Goal: Task Accomplishment & Management: Complete application form

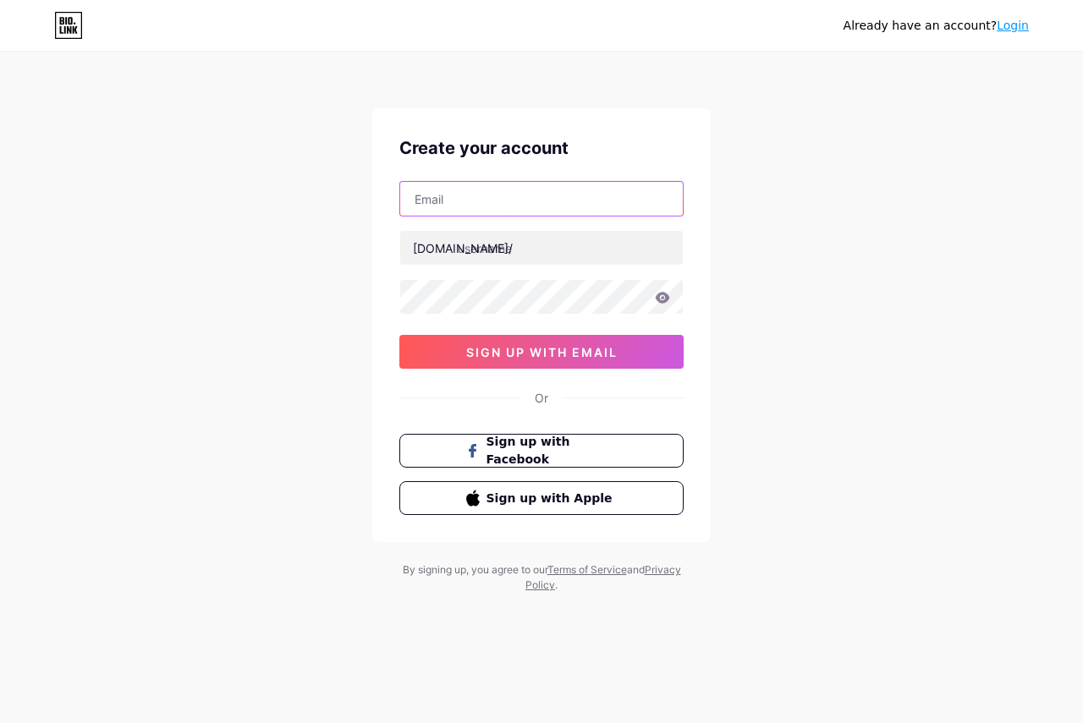
click at [523, 207] on input "text" at bounding box center [541, 199] width 283 height 34
type input "[EMAIL_ADDRESS][DOMAIN_NAME]"
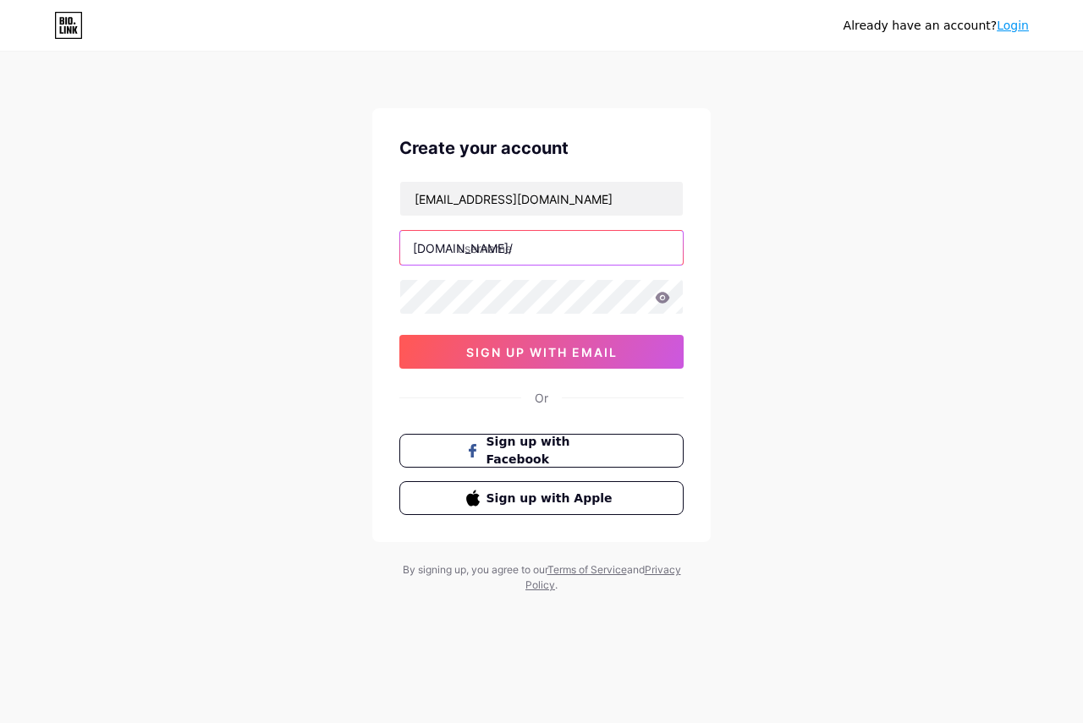
click at [549, 253] on input "text" at bounding box center [541, 248] width 283 height 34
type input "adyanzahid"
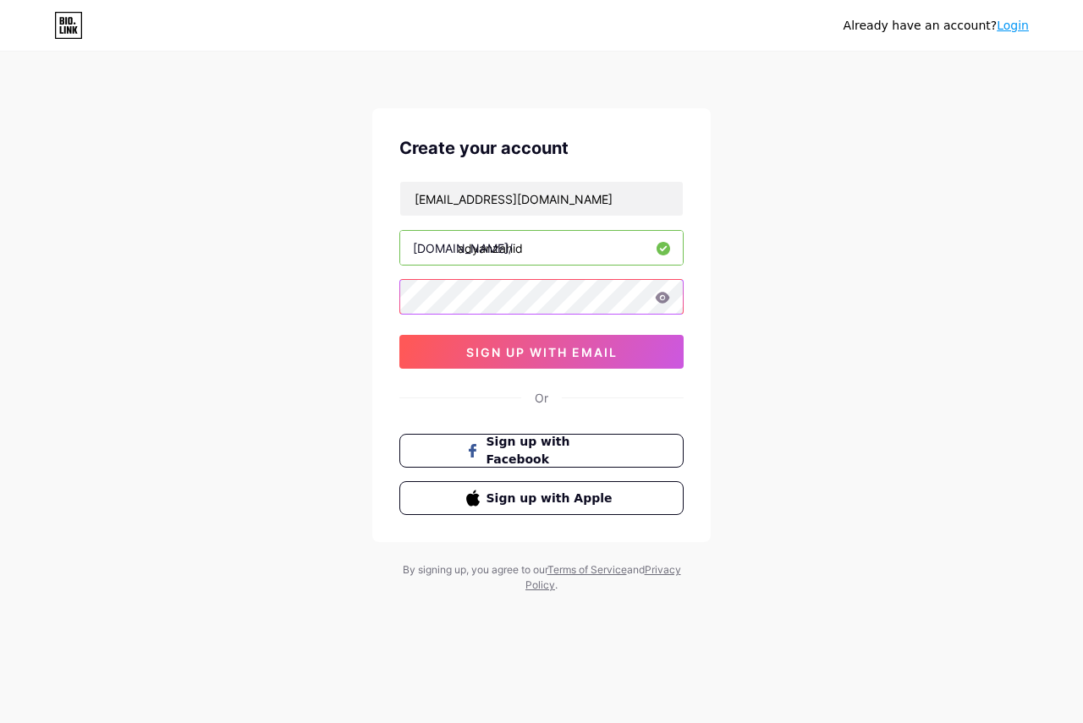
click at [476, 287] on div "[EMAIL_ADDRESS][DOMAIN_NAME] [DOMAIN_NAME]/ adyanzahid 0cAFcWeA56tBBsLiQQym1Awl…" at bounding box center [541, 275] width 284 height 188
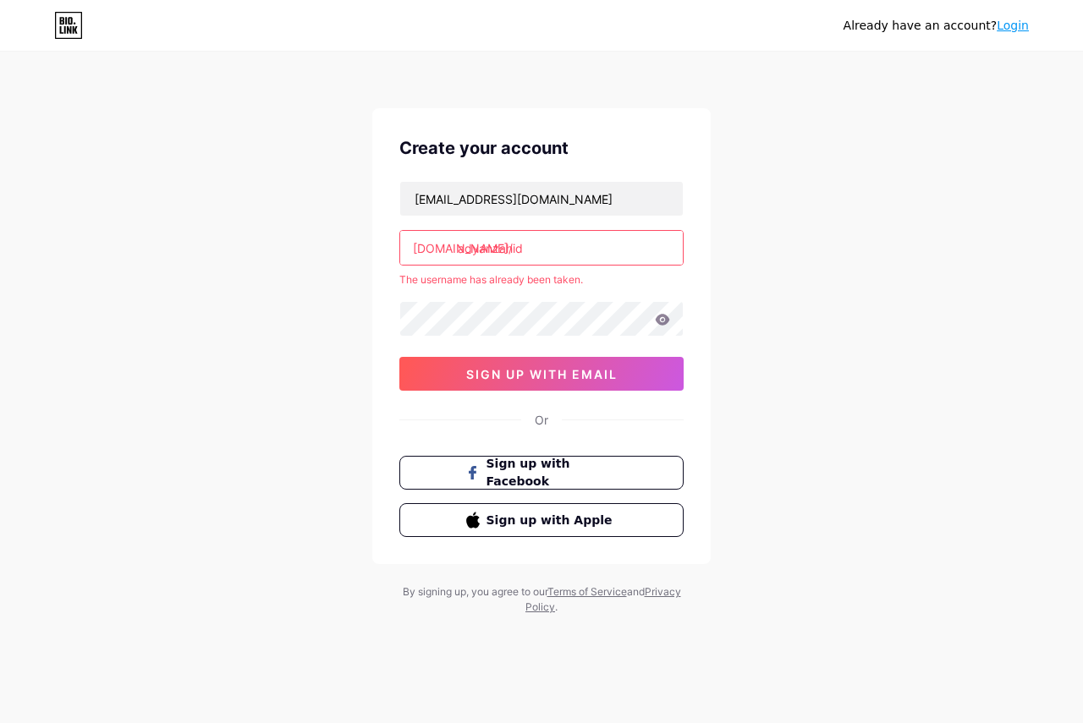
click at [570, 250] on input "adyanzahid" at bounding box center [541, 248] width 283 height 34
drag, startPoint x: 569, startPoint y: 250, endPoint x: 455, endPoint y: 265, distance: 115.1
click at [455, 265] on div "adyanzahid" at bounding box center [541, 248] width 284 height 36
type input "a"
